Goal: Find specific page/section: Find specific page/section

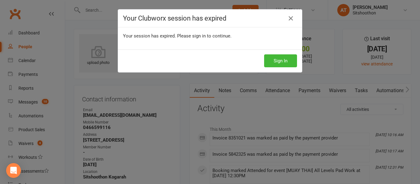
click at [270, 59] on button "Sign In" at bounding box center [280, 60] width 33 height 13
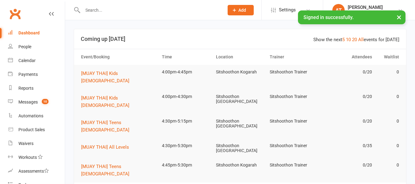
click at [97, 7] on input "text" at bounding box center [150, 10] width 139 height 9
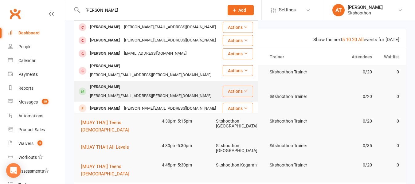
type input "andrew"
click at [156, 92] on div "quigley.andrew@gmail.com" at bounding box center [150, 96] width 125 height 9
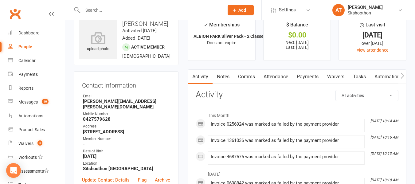
scroll to position [14, 0]
click at [301, 76] on link "Payments" at bounding box center [308, 76] width 30 height 14
